Goal: Navigation & Orientation: Find specific page/section

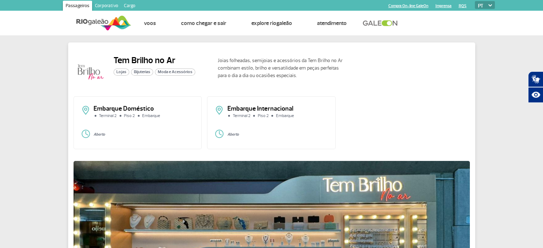
click at [32, 130] on div "Tem Brilho no Ar Lojas Bijuterias Moda e Acessórios Joias folheadas, semijoias …" at bounding box center [271, 212] width 543 height 354
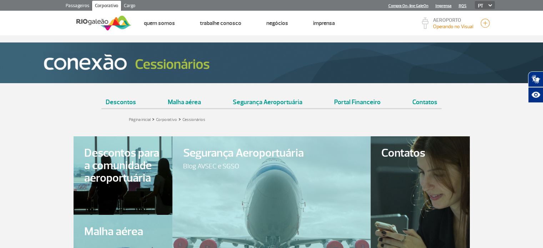
click at [78, 4] on link "Passageiros" at bounding box center [77, 6] width 29 height 11
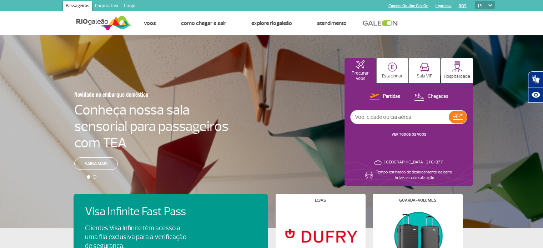
click at [99, 4] on link "Corporativo" at bounding box center [106, 6] width 29 height 11
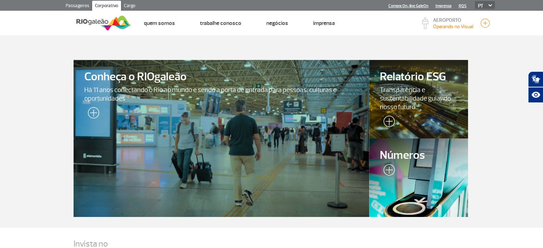
click at [31, 47] on section "Conheça o RIOgaleão Há 11 anos conectando o Rio ao mundo e sendo a porta de ent…" at bounding box center [271, 131] width 543 height 192
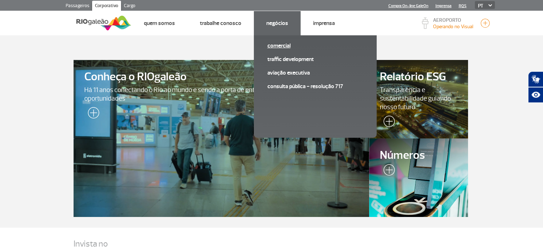
click at [282, 47] on link "Comercial" at bounding box center [315, 46] width 96 height 8
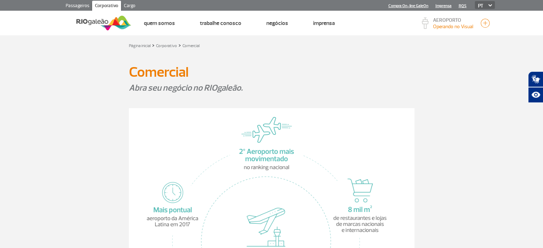
click at [52, 94] on section "Abra seu negócio no RIOgaleão." at bounding box center [271, 89] width 543 height 14
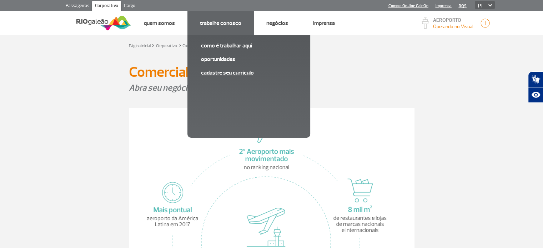
click at [213, 71] on link "Cadastre seu currículo" at bounding box center [249, 73] width 96 height 8
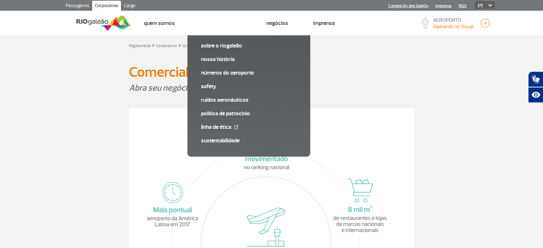
click at [130, 5] on link "Cargo" at bounding box center [129, 6] width 17 height 11
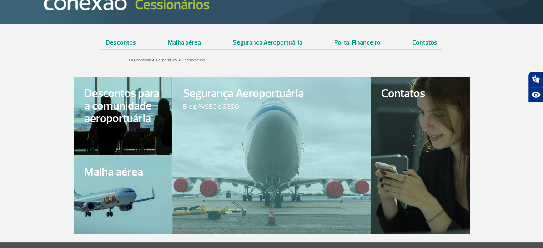
scroll to position [61, 0]
